Goal: Task Accomplishment & Management: Use online tool/utility

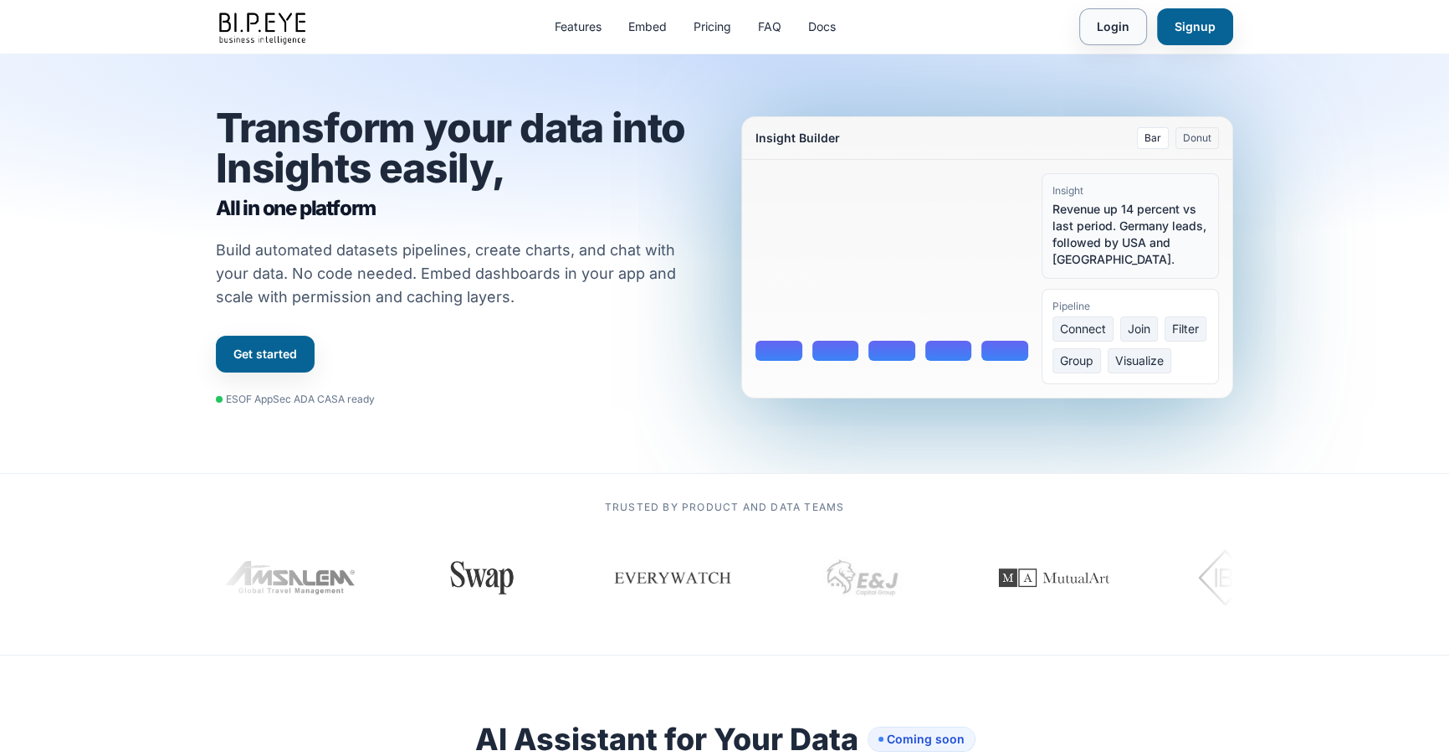
click at [1092, 17] on link "Login" at bounding box center [1113, 26] width 68 height 37
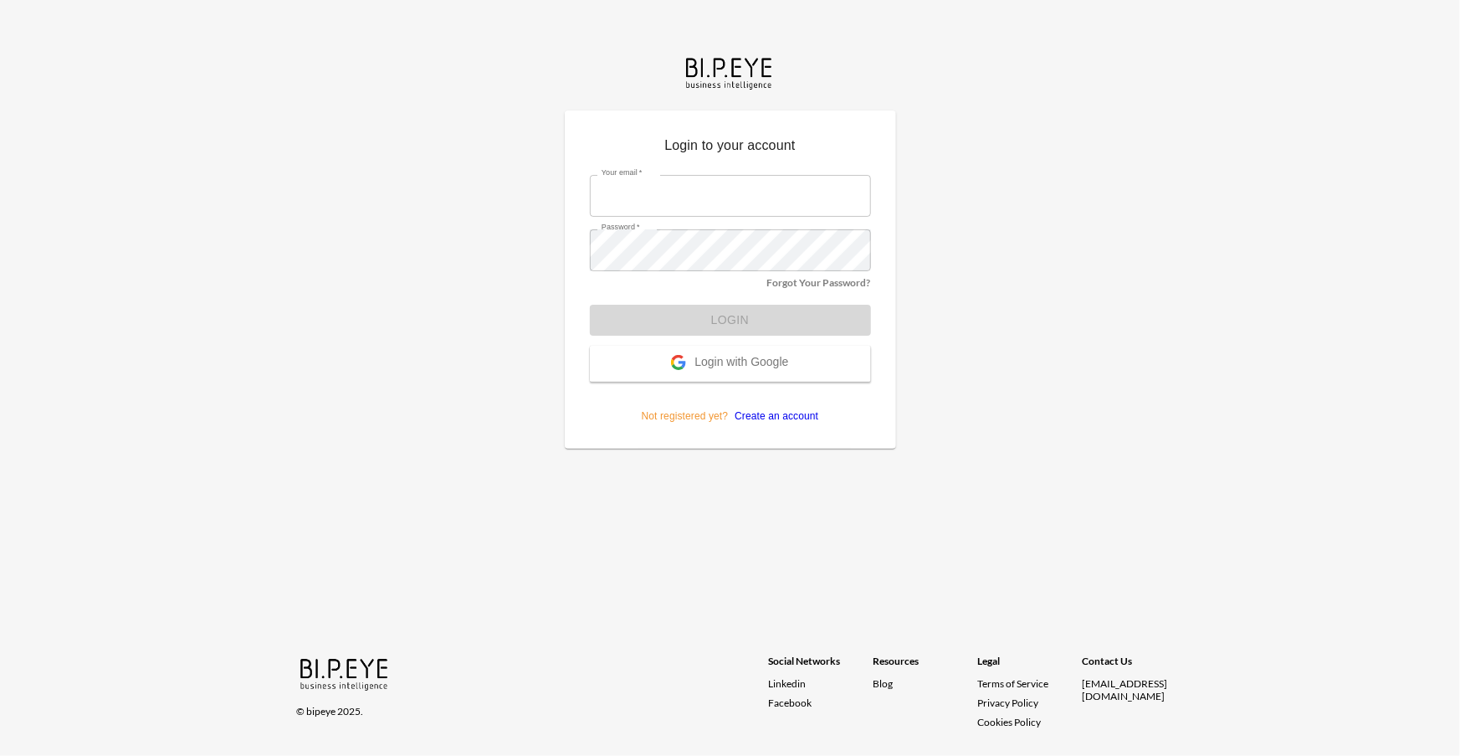
type input "amir@ibi.co.il"
drag, startPoint x: 742, startPoint y: 315, endPoint x: 727, endPoint y: 284, distance: 33.7
click at [742, 315] on form "Your email   * amir@ibi.co.il Your email   * Password   * Password   * Forgot Y…" at bounding box center [730, 292] width 281 height 261
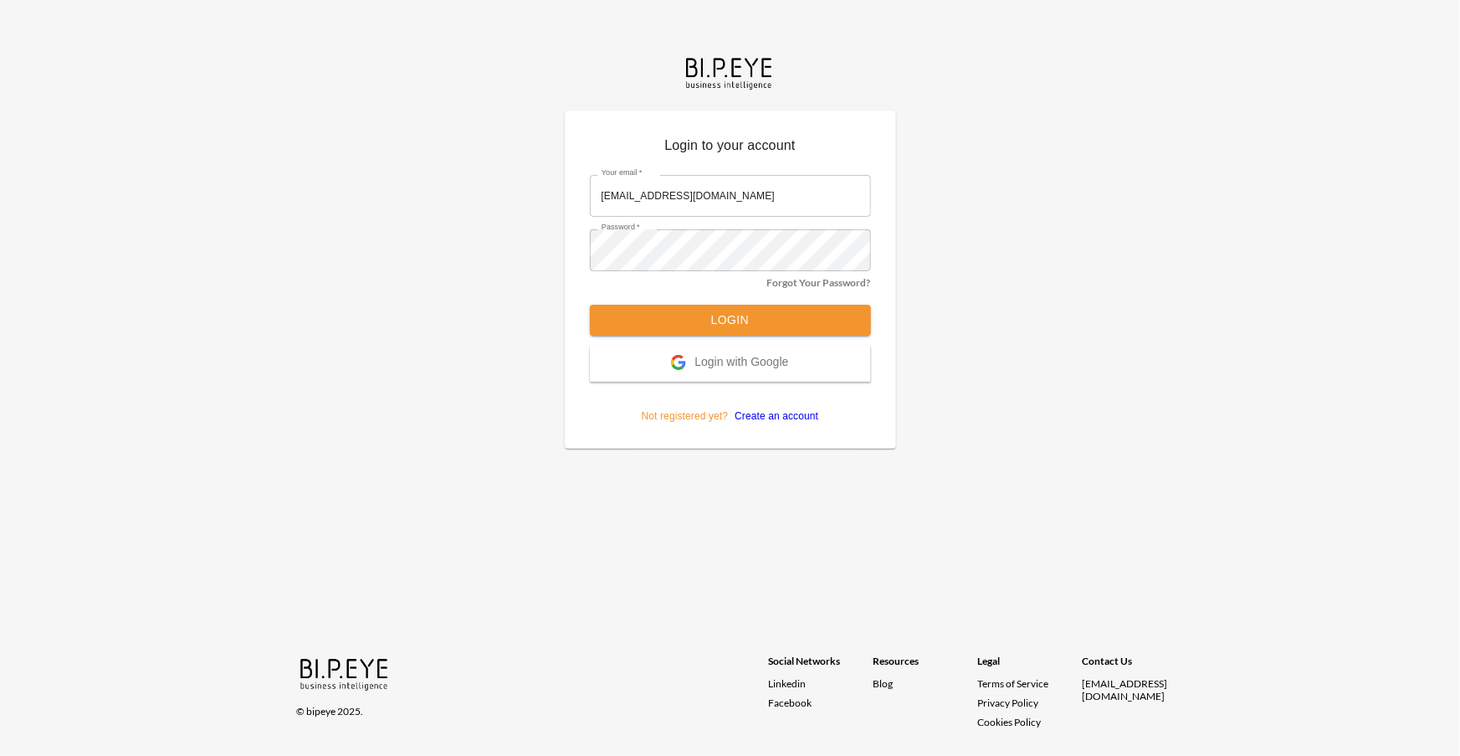
click at [720, 315] on button "Login" at bounding box center [730, 320] width 281 height 31
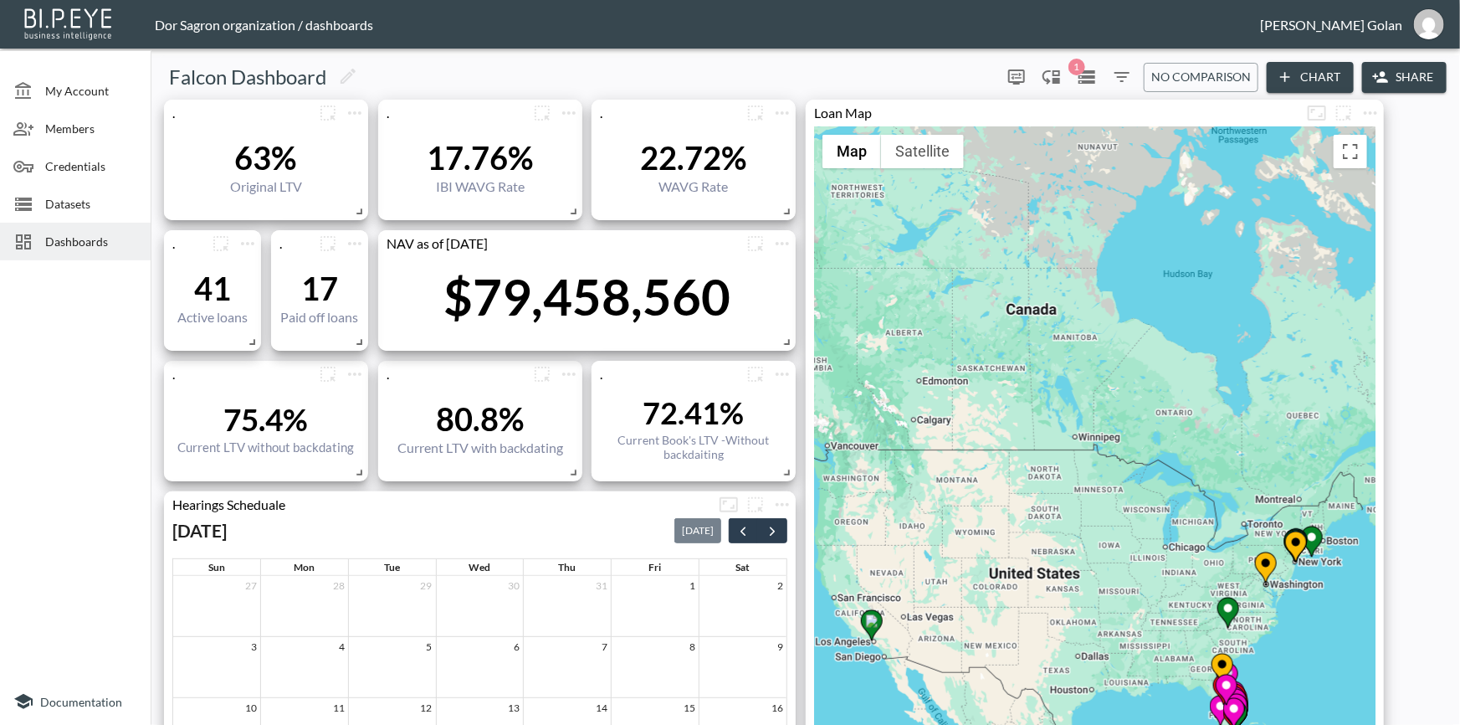
click at [86, 258] on div "Dashboards" at bounding box center [75, 242] width 151 height 38
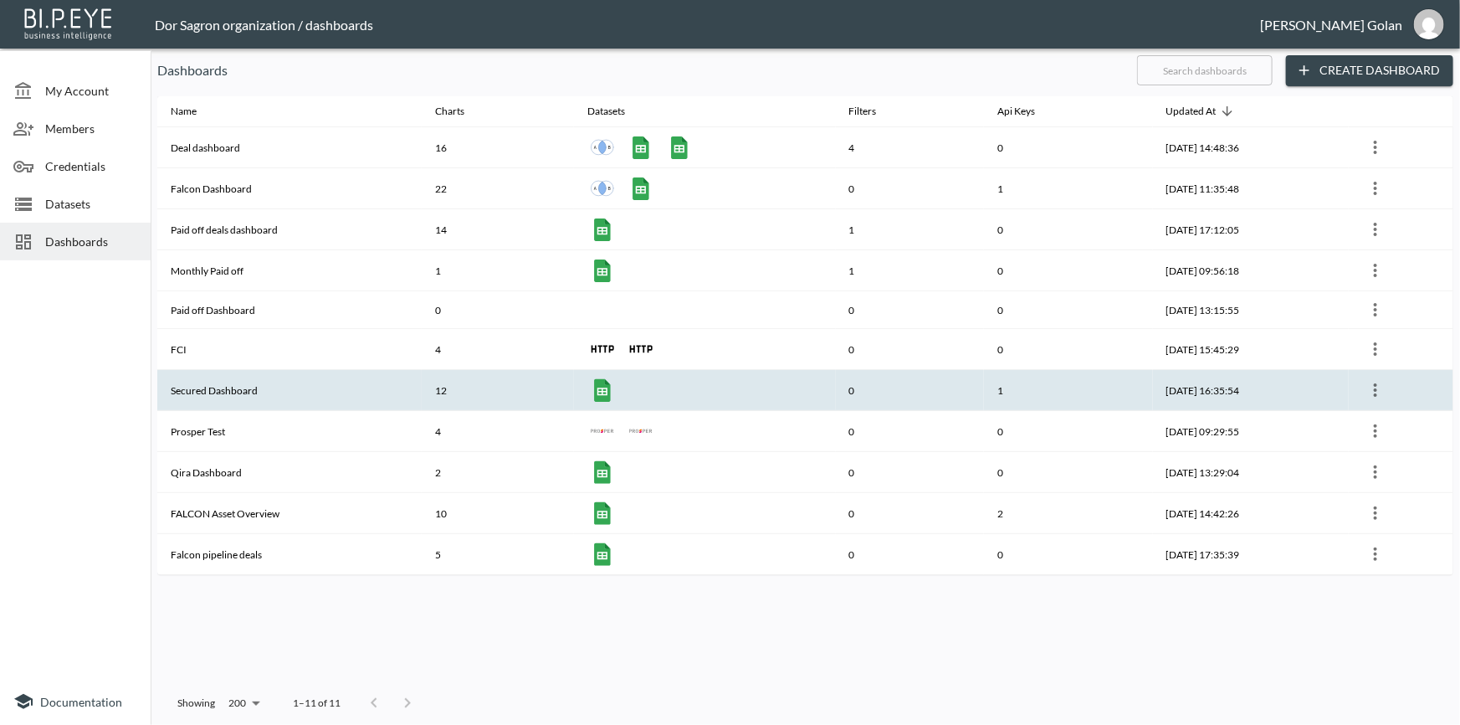
click at [245, 393] on th "Secured Dashboard" at bounding box center [289, 390] width 264 height 41
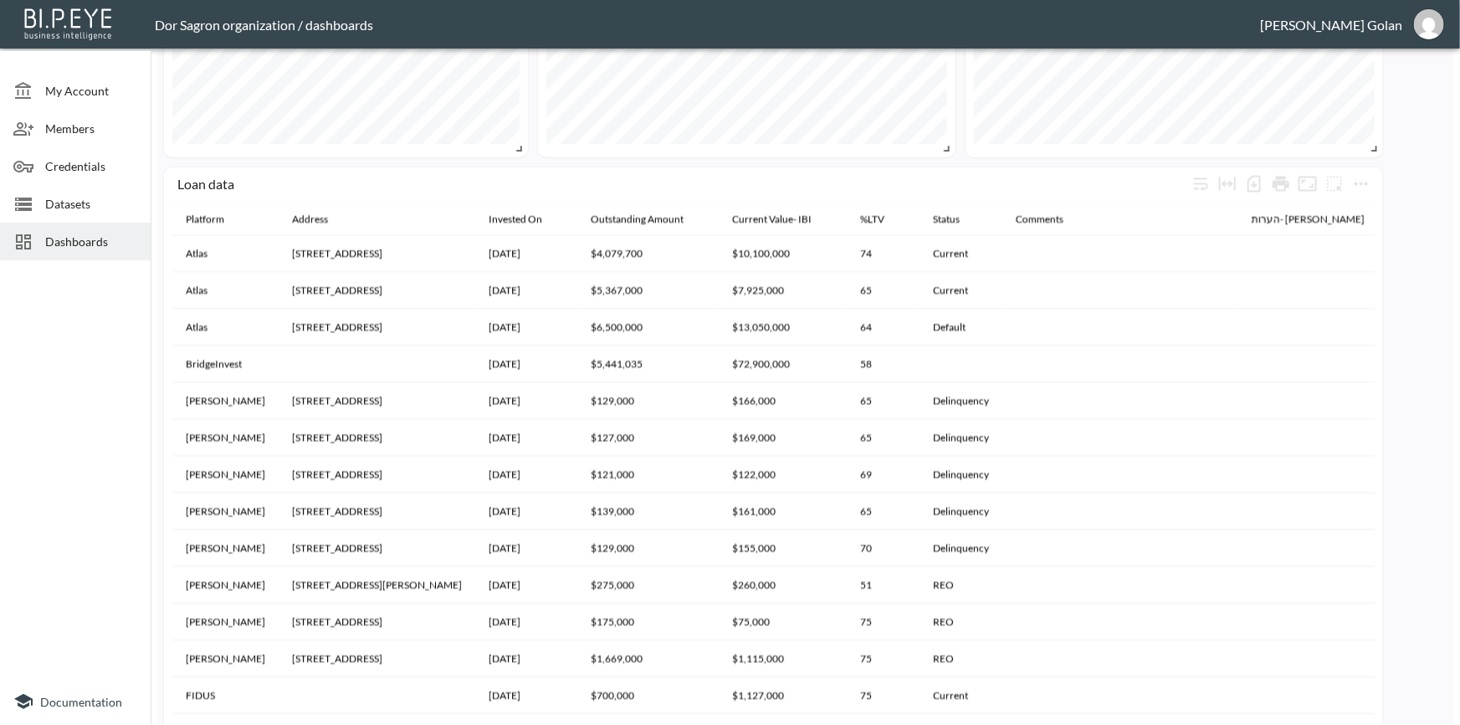
scroll to position [926, 0]
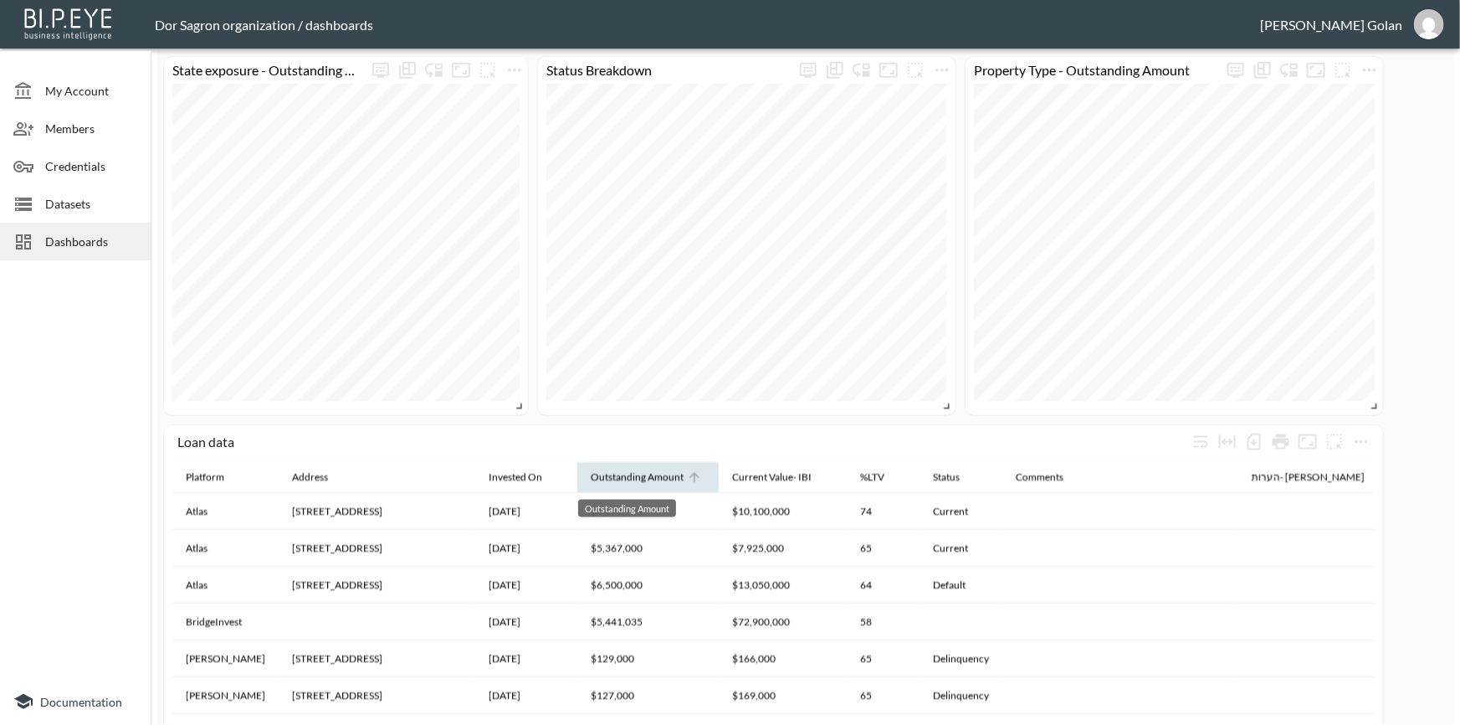
click at [612, 481] on div "Outstanding Amount" at bounding box center [637, 477] width 93 height 20
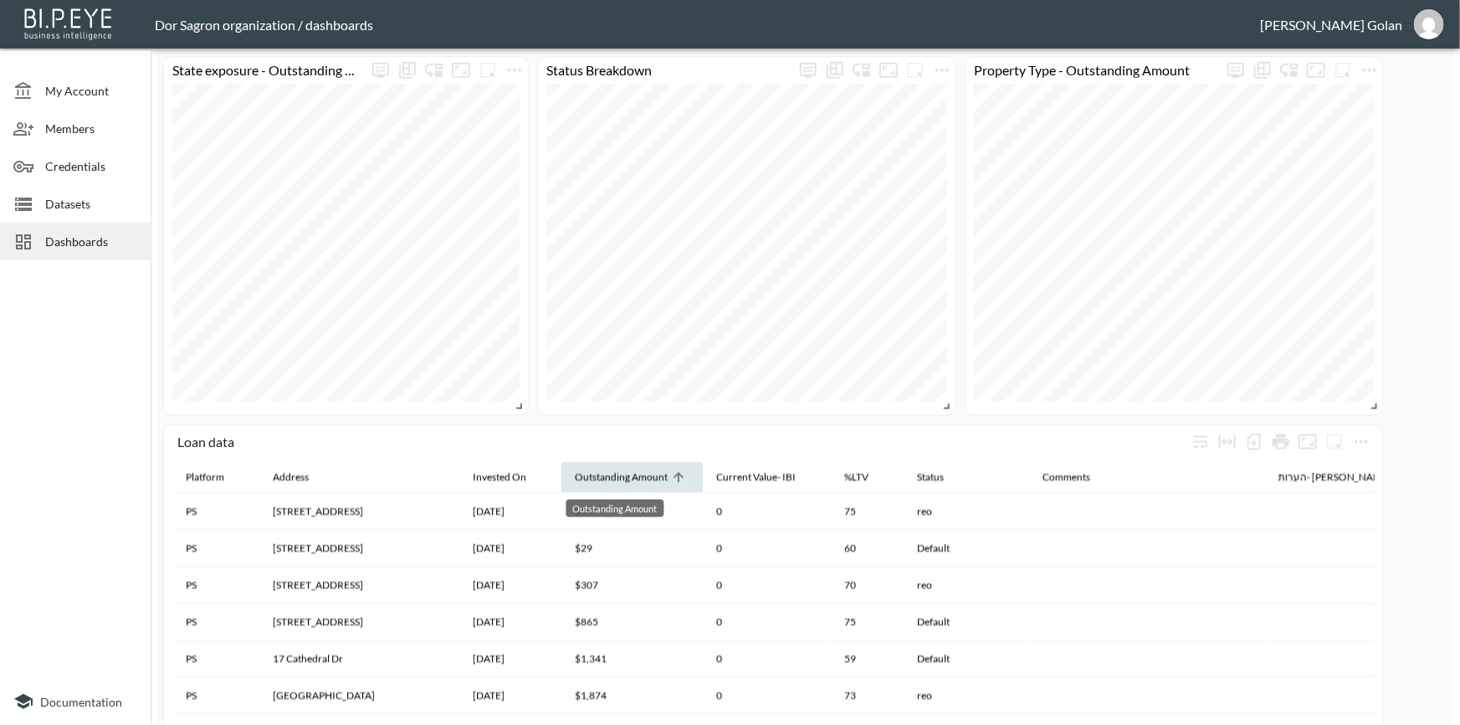
click at [612, 476] on div "Outstanding Amount" at bounding box center [621, 477] width 93 height 20
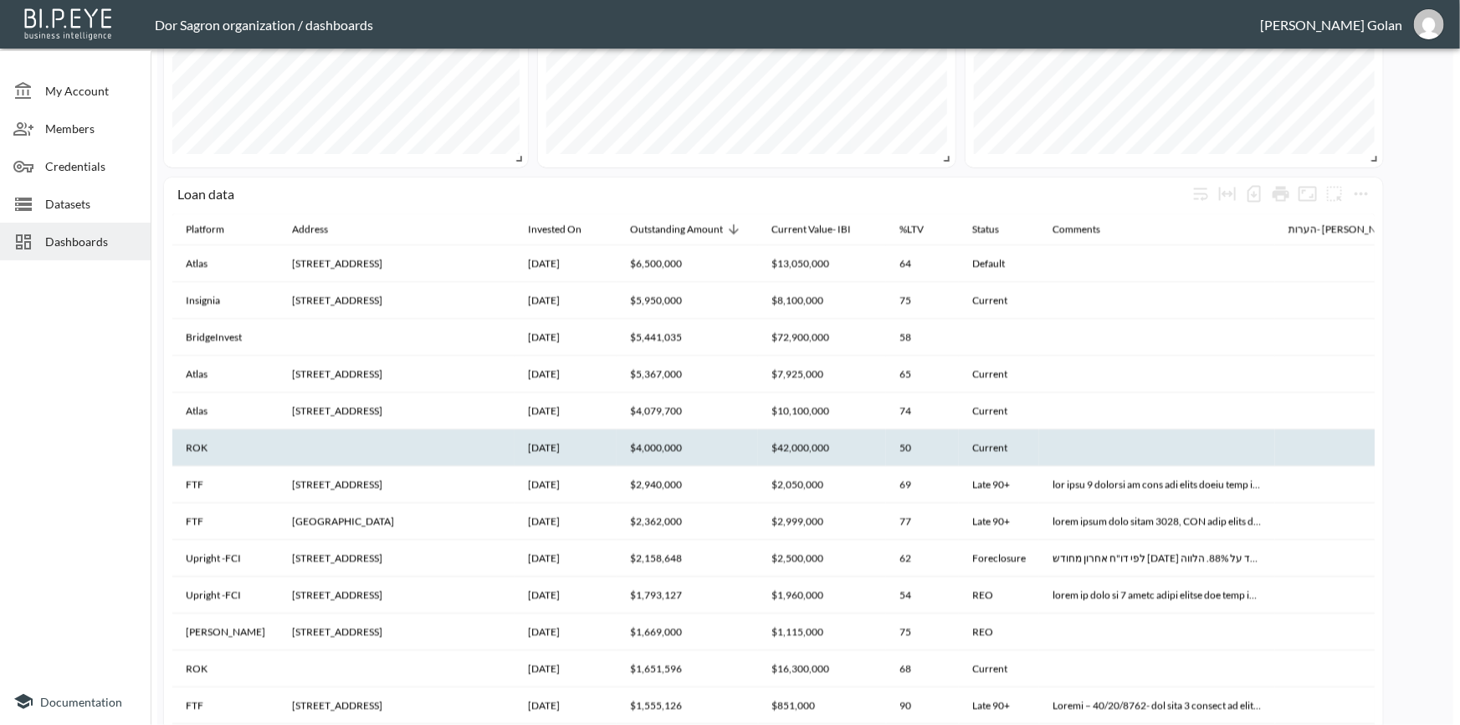
scroll to position [1079, 0]
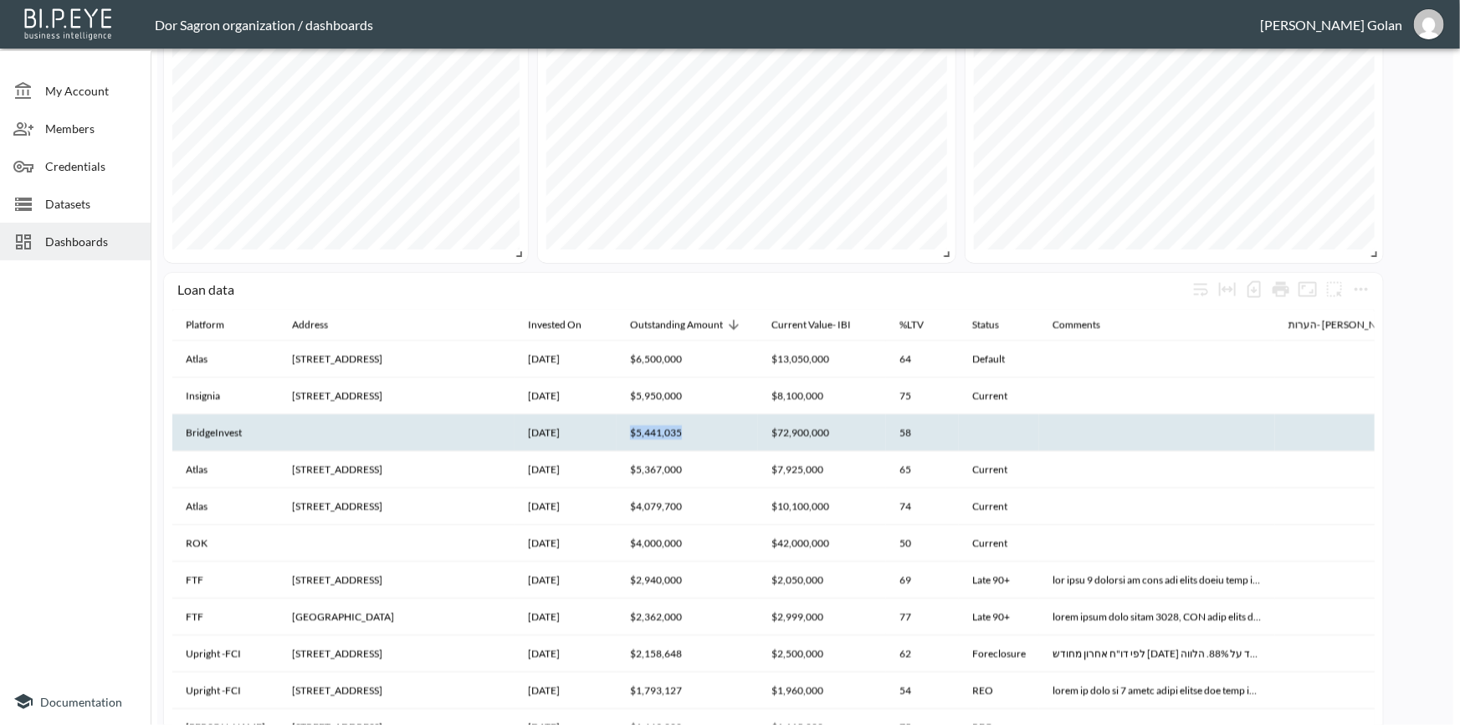
drag, startPoint x: 609, startPoint y: 435, endPoint x: 668, endPoint y: 429, distance: 58.9
click at [668, 429] on th "$5,441,035" at bounding box center [687, 432] width 141 height 37
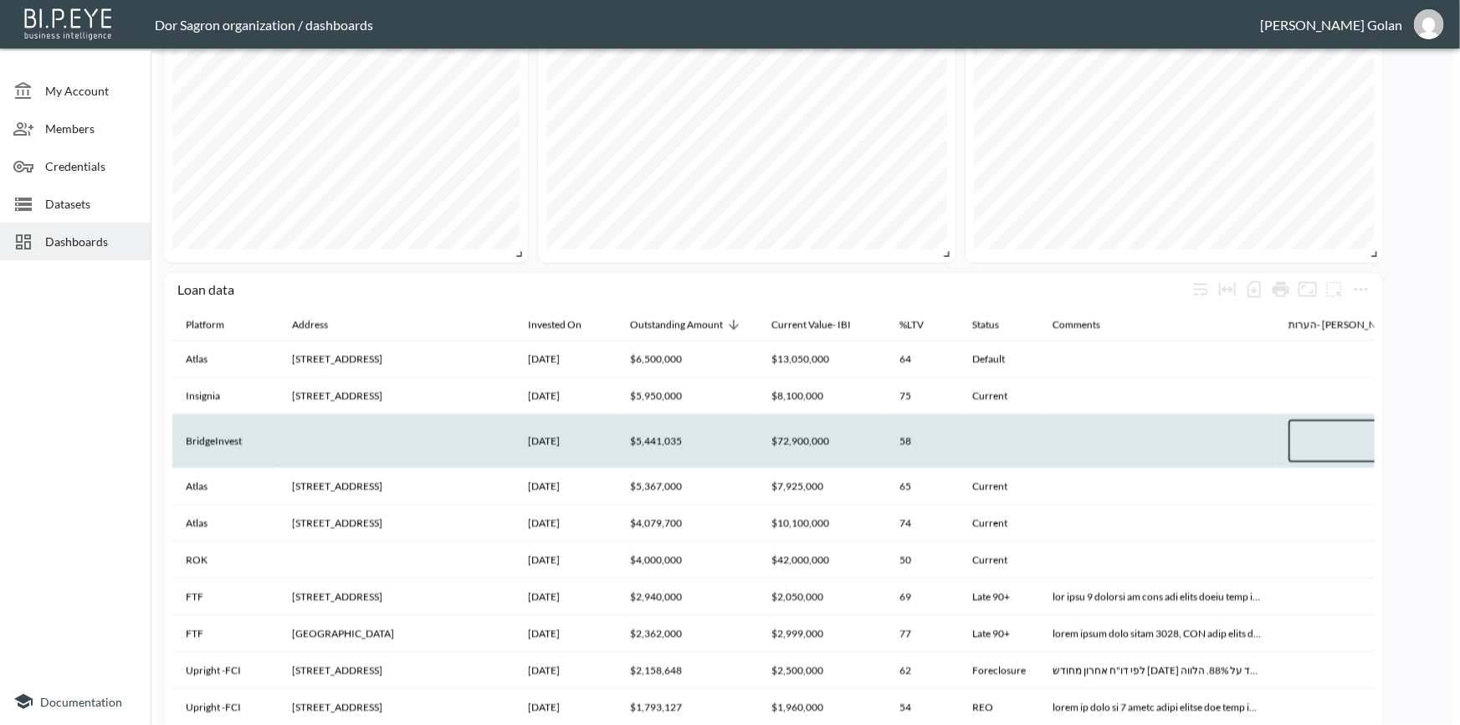
click at [656, 447] on th "$5,441,035" at bounding box center [687, 440] width 141 height 53
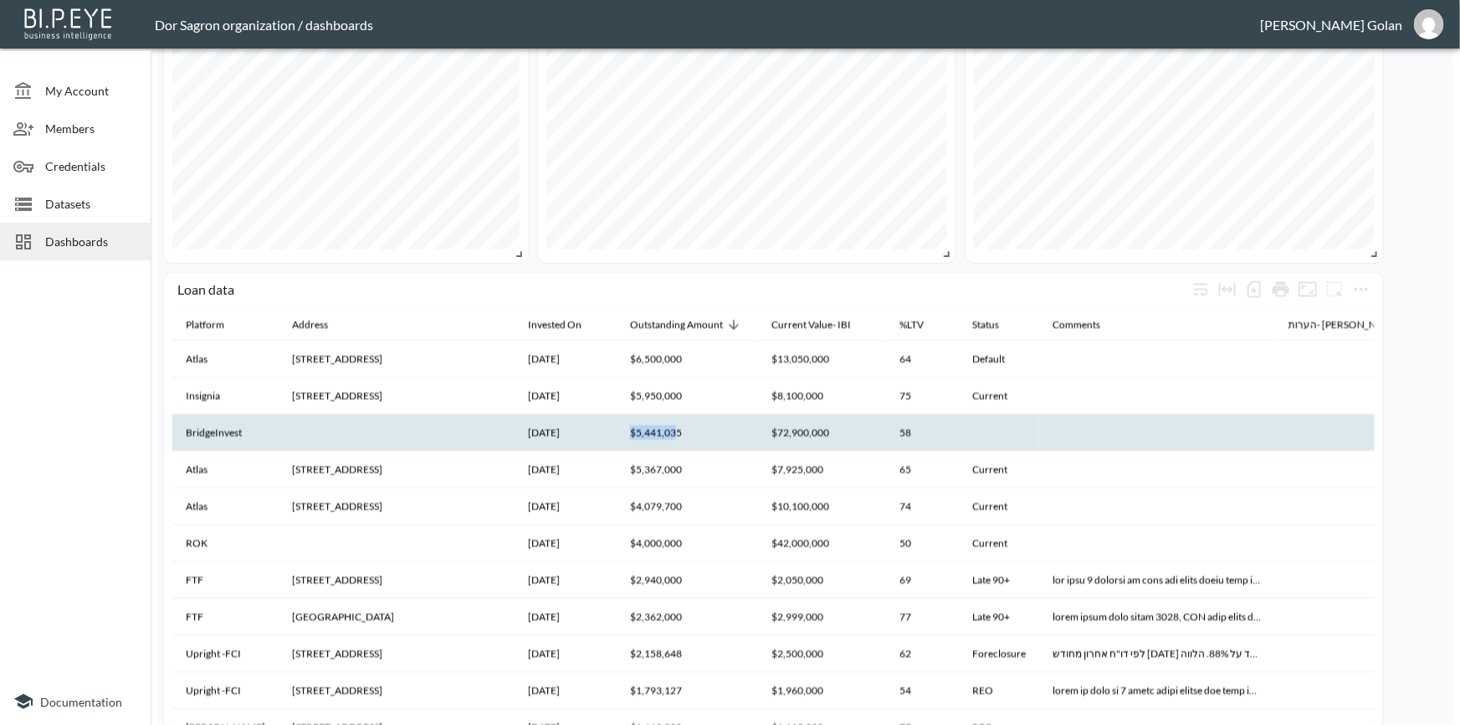
drag, startPoint x: 663, startPoint y: 431, endPoint x: 613, endPoint y: 440, distance: 50.2
click at [617, 440] on th "$5,441,035" at bounding box center [687, 432] width 141 height 37
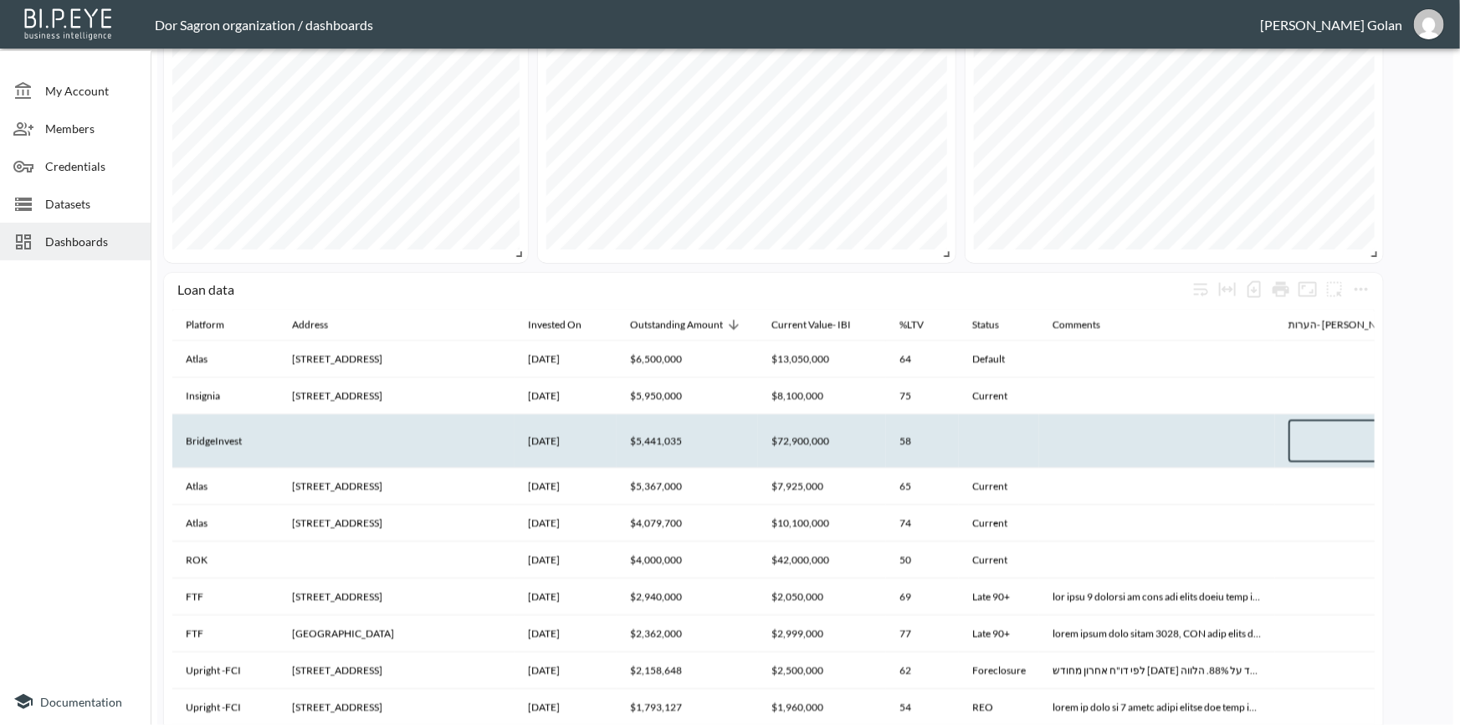
click at [617, 445] on th "$5,441,035" at bounding box center [687, 440] width 141 height 53
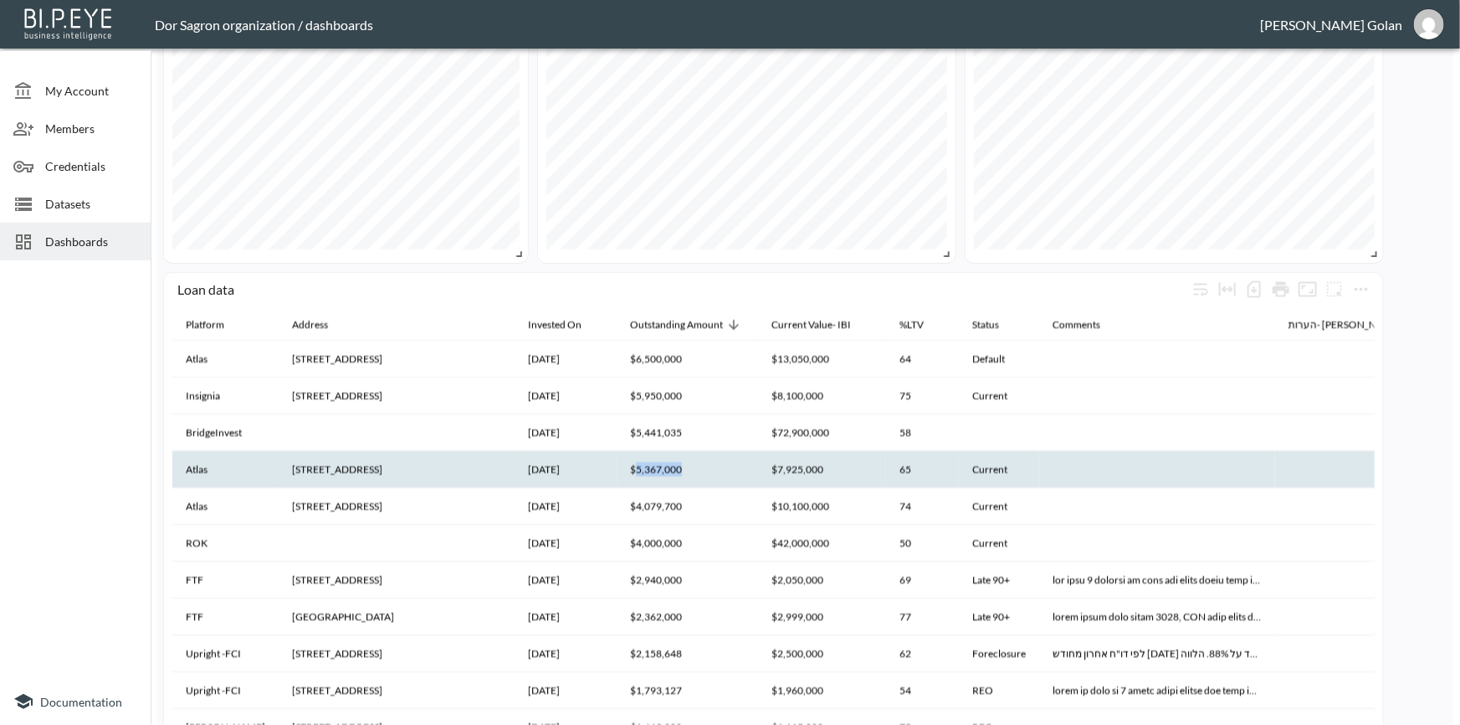
drag, startPoint x: 623, startPoint y: 472, endPoint x: 689, endPoint y: 471, distance: 66.1
click at [689, 471] on th "$5,367,000" at bounding box center [687, 469] width 141 height 37
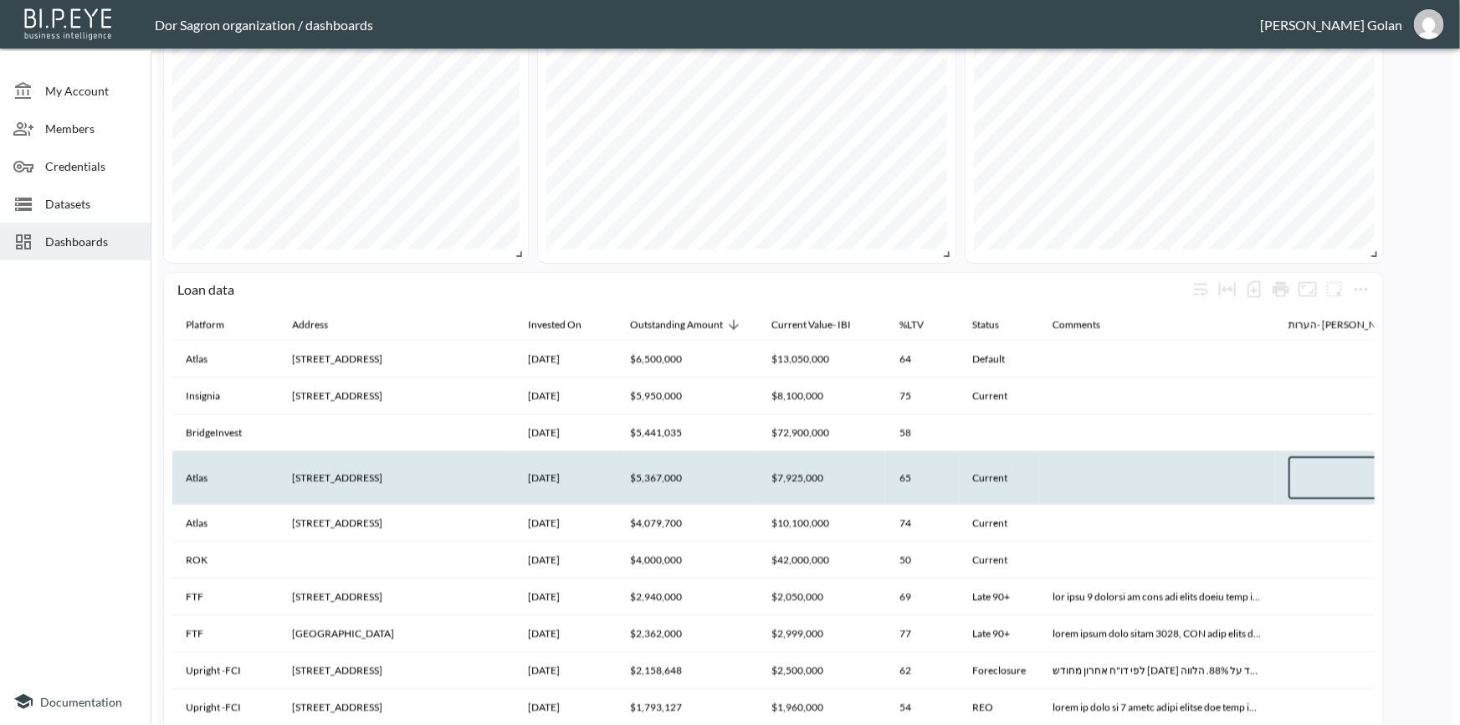
click at [639, 478] on th "$5,367,000" at bounding box center [687, 477] width 141 height 53
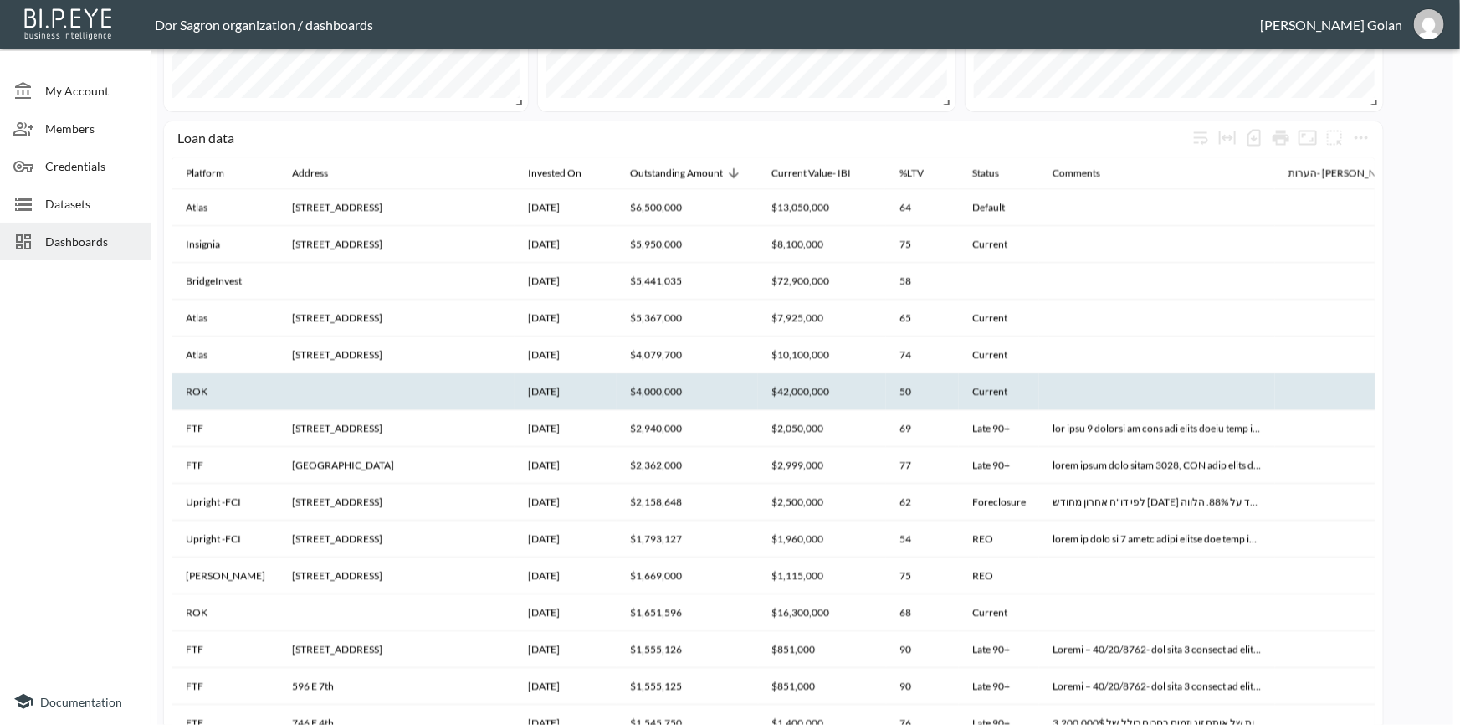
scroll to position [1382, 0]
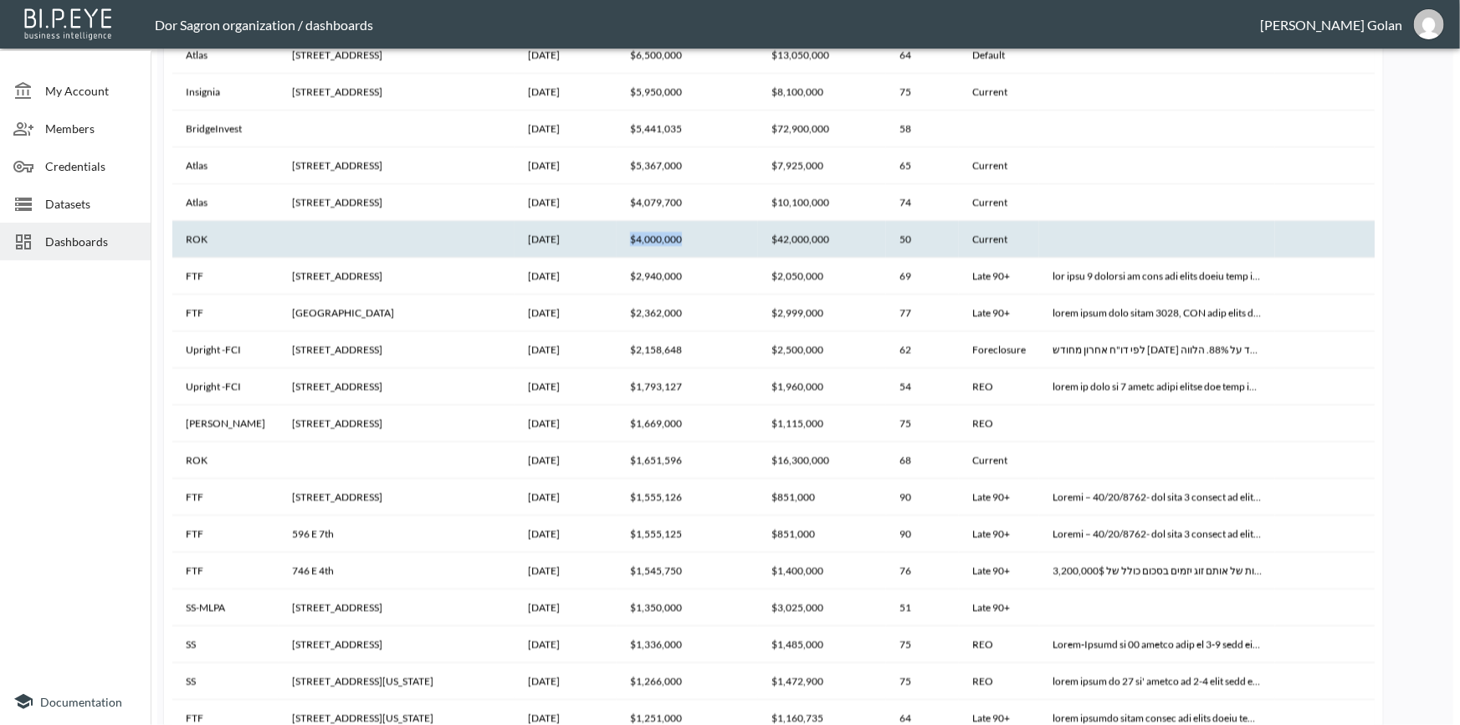
drag, startPoint x: 618, startPoint y: 242, endPoint x: 669, endPoint y: 234, distance: 51.6
click at [669, 234] on th "$4,000,000" at bounding box center [687, 239] width 141 height 37
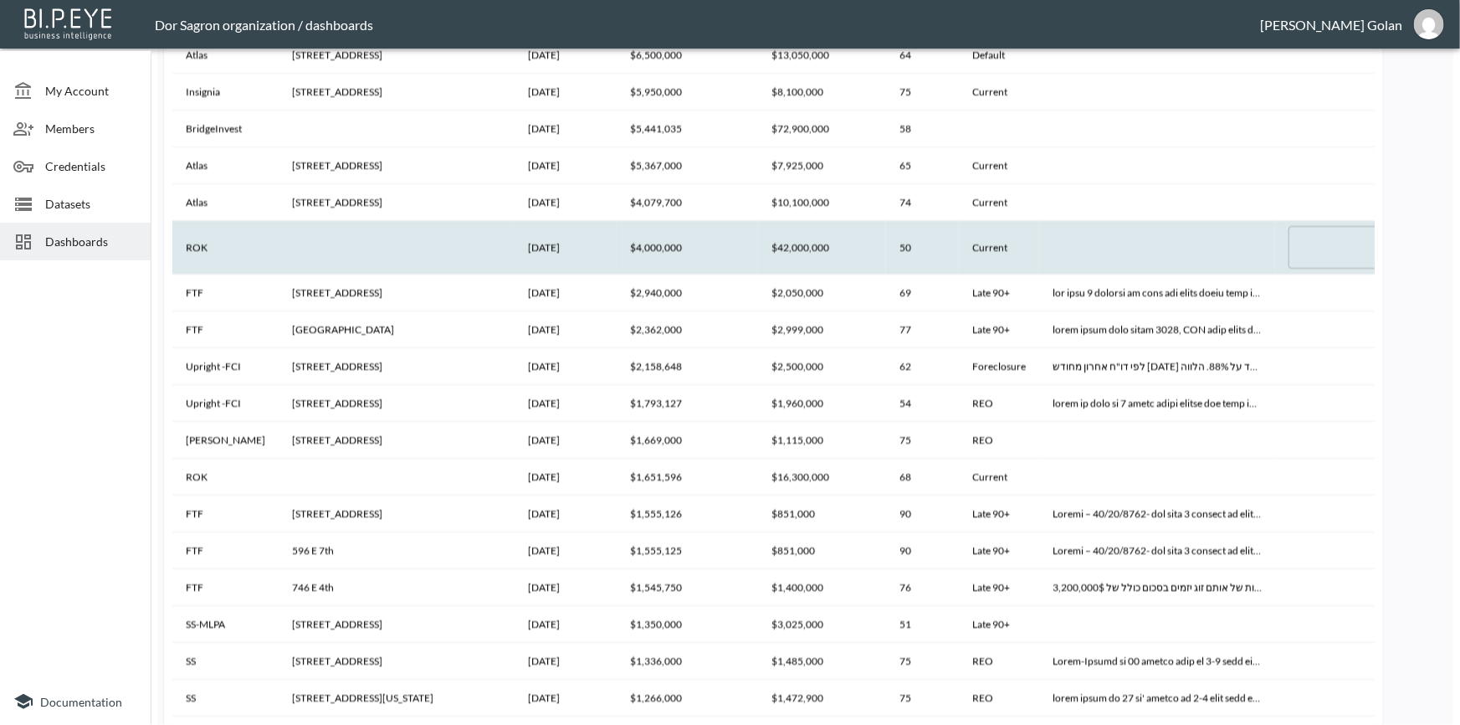
click at [651, 243] on th "$4,000,000" at bounding box center [687, 247] width 141 height 53
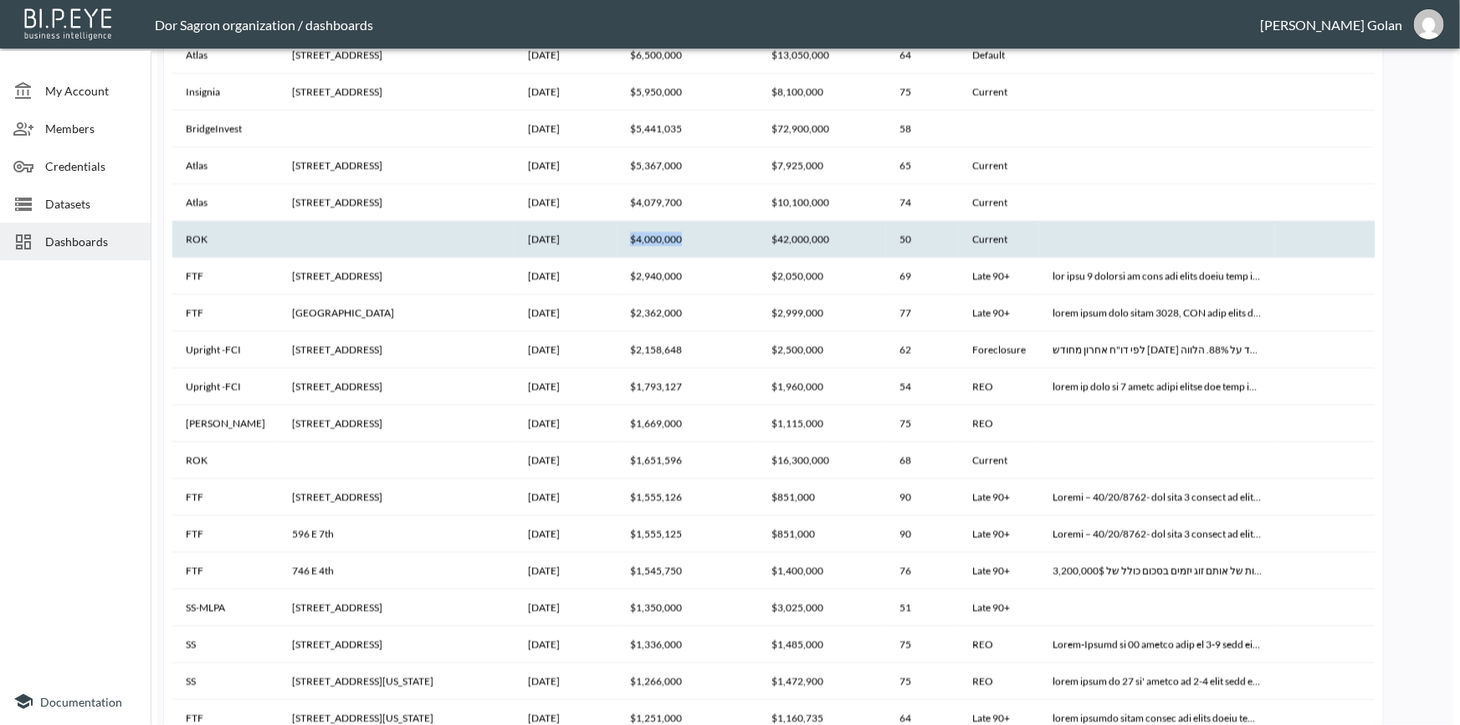
drag, startPoint x: 668, startPoint y: 238, endPoint x: 619, endPoint y: 243, distance: 48.8
click at [619, 243] on th "$4,000,000" at bounding box center [687, 239] width 141 height 37
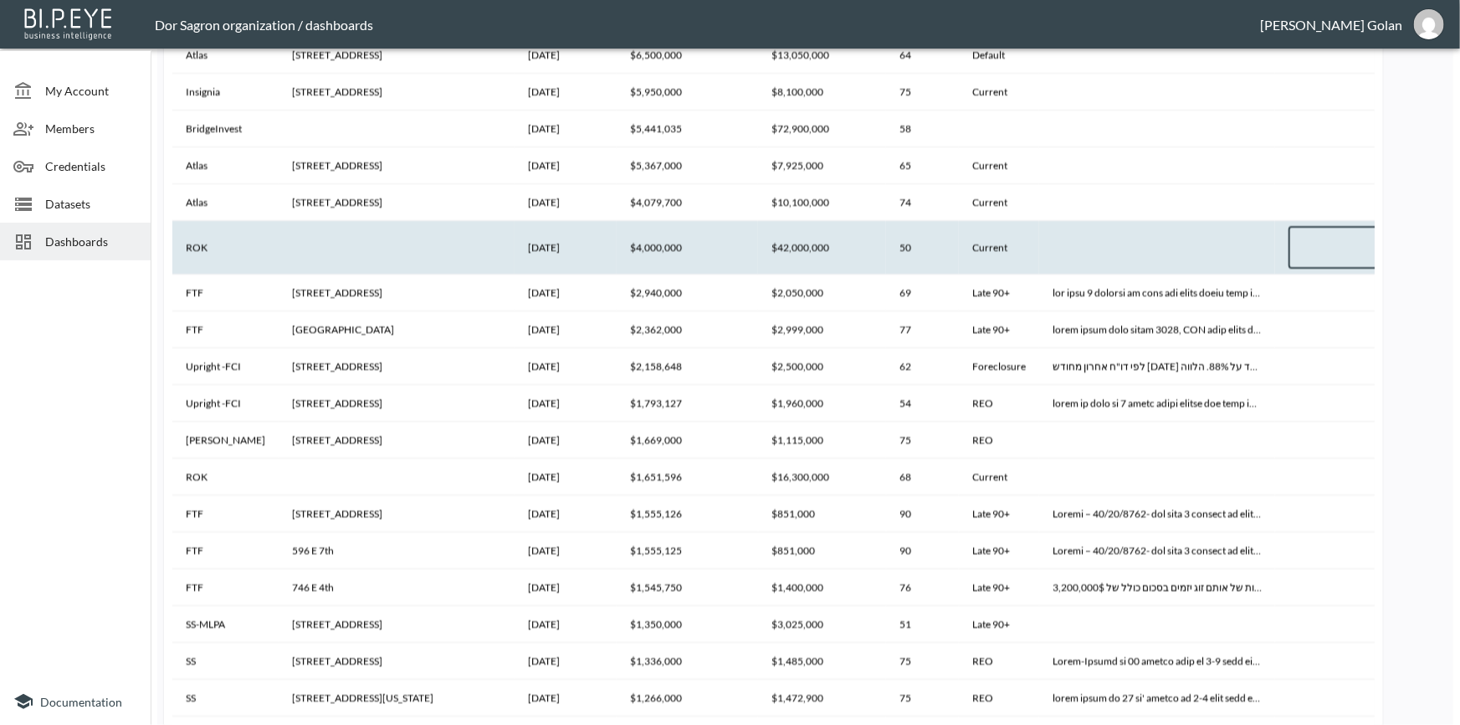
click at [619, 243] on th "$4,000,000" at bounding box center [687, 247] width 141 height 53
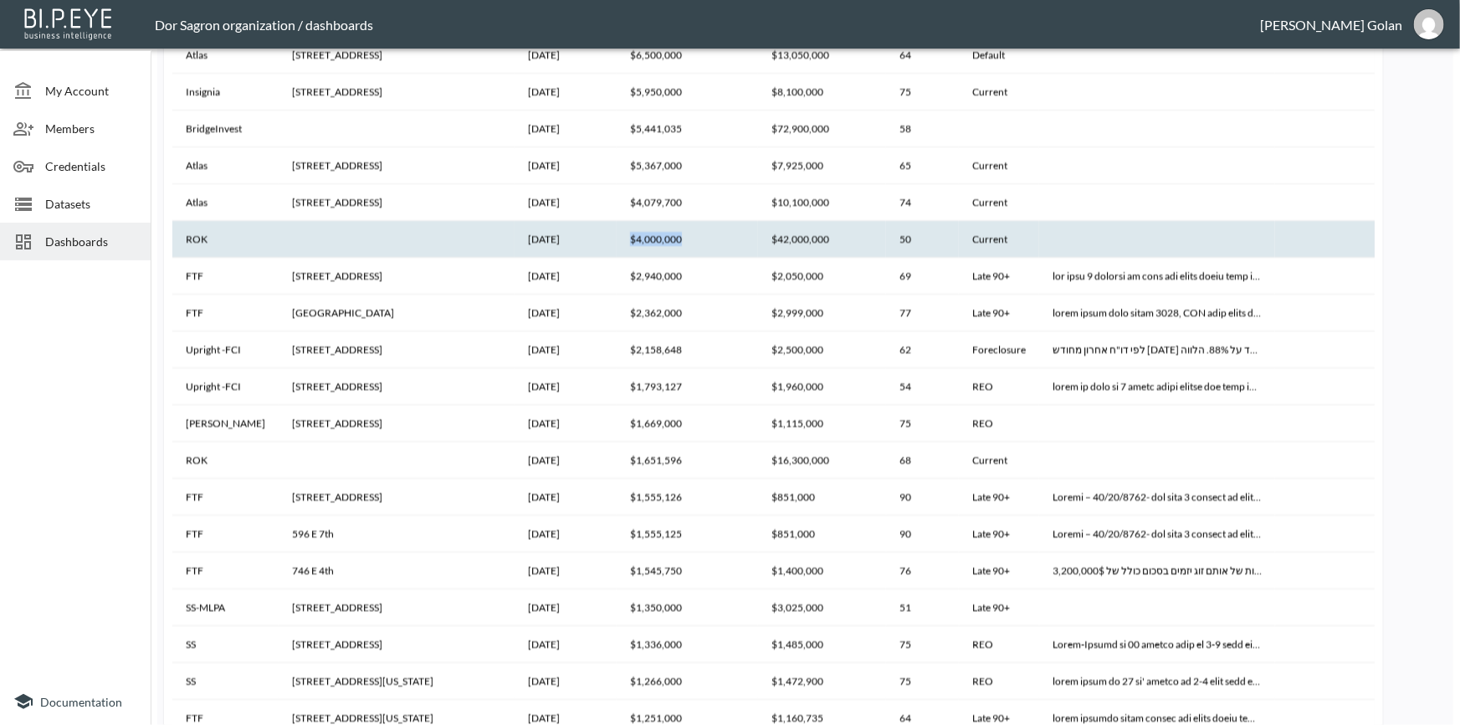
drag, startPoint x: 618, startPoint y: 243, endPoint x: 656, endPoint y: 239, distance: 38.6
click at [656, 239] on th "$4,000,000" at bounding box center [687, 239] width 141 height 37
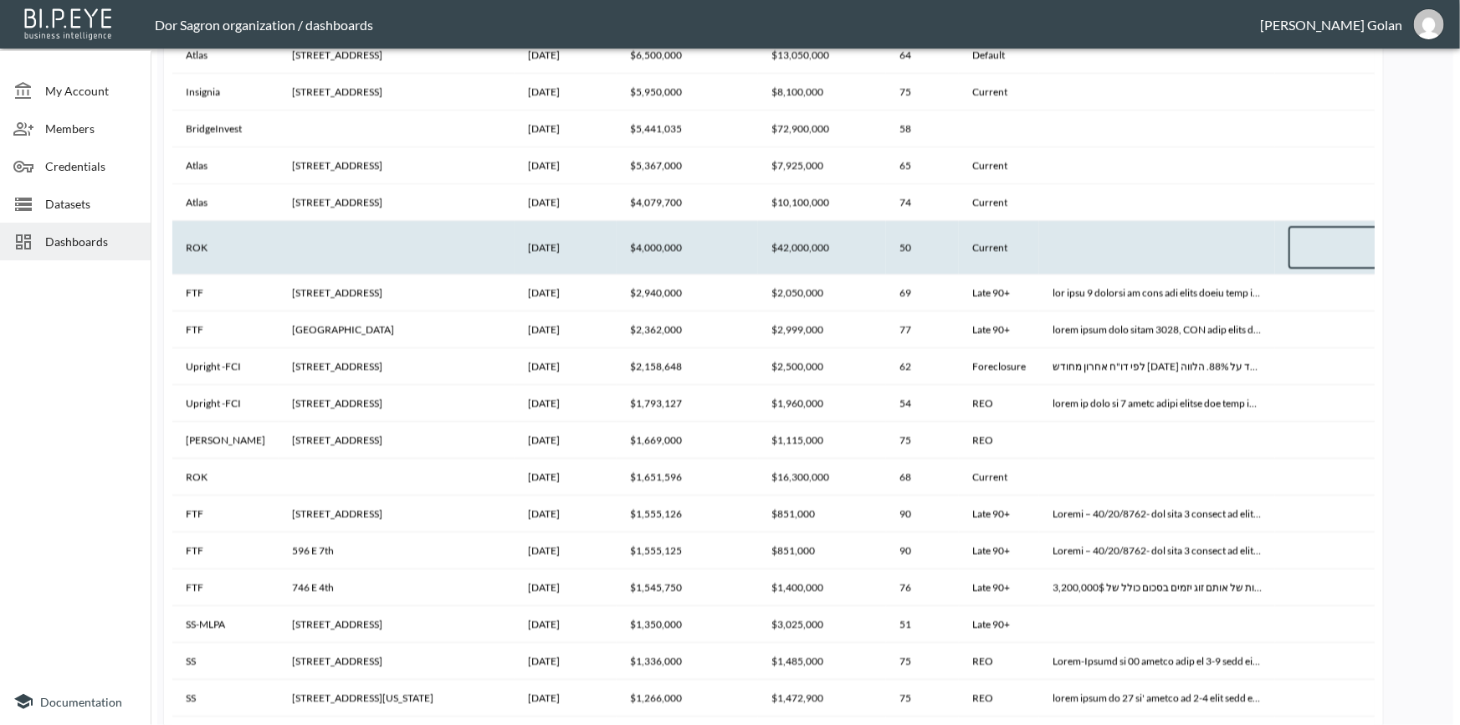
click at [656, 241] on th "$4,000,000" at bounding box center [687, 247] width 141 height 53
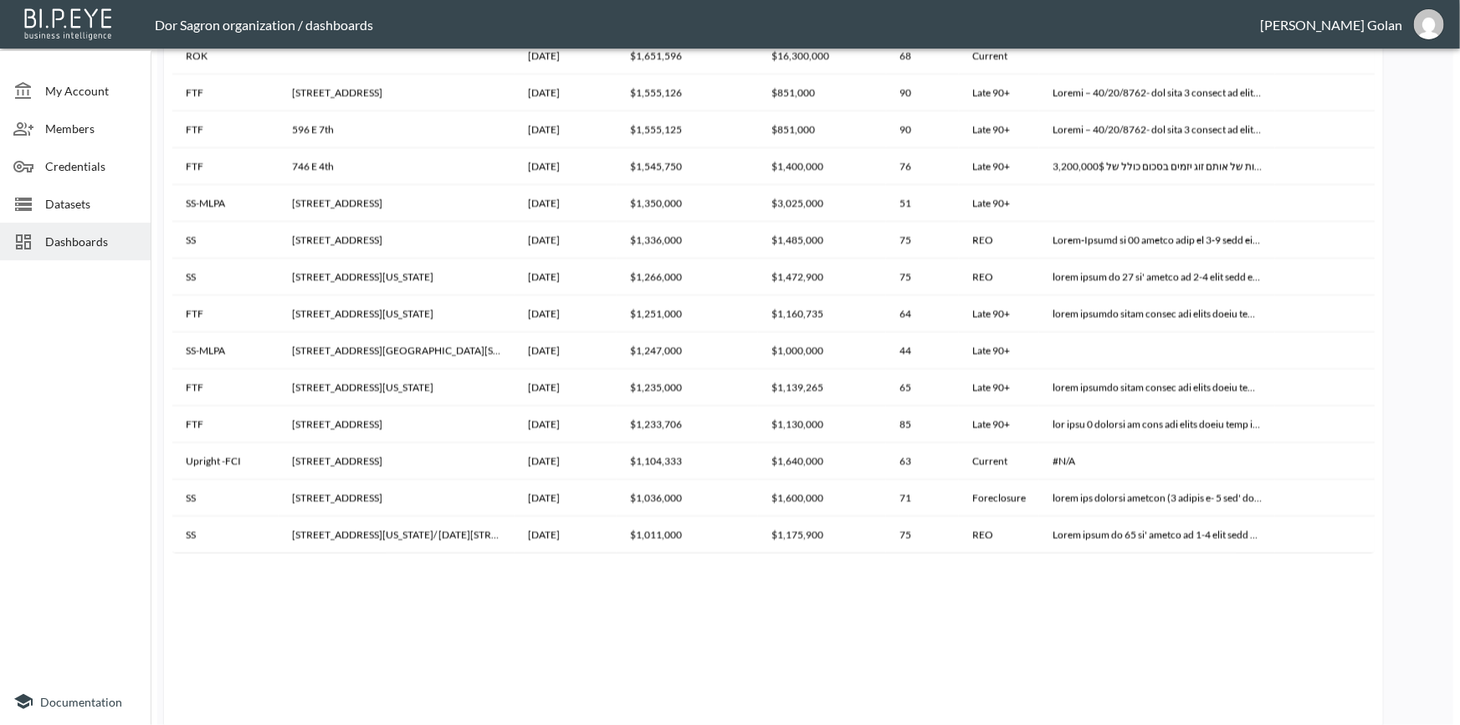
scroll to position [1839, 0]
